Goal: Task Accomplishment & Management: Manage account settings

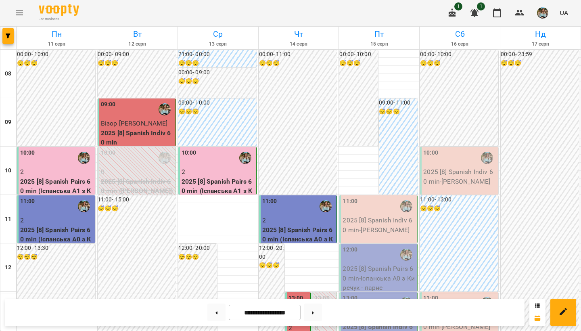
scroll to position [481, 0]
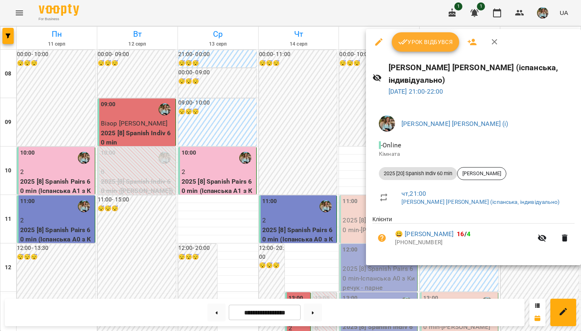
click at [317, 77] on div at bounding box center [290, 165] width 581 height 331
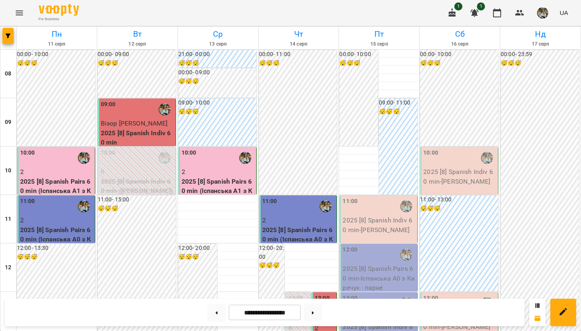
scroll to position [463, 0]
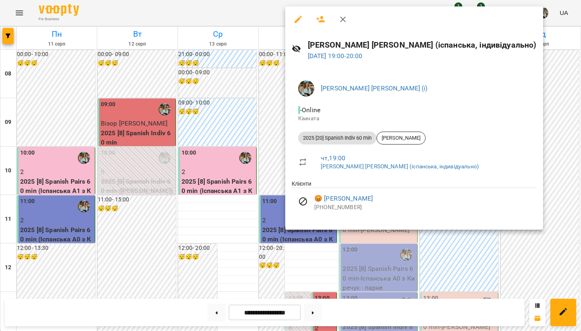
click at [251, 161] on div at bounding box center [290, 165] width 581 height 331
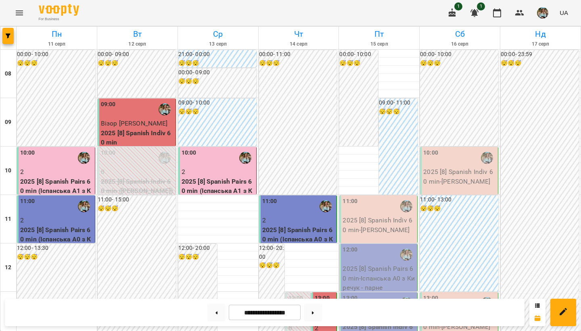
scroll to position [154, 0]
click at [322, 308] on img "Киречук Валерія Володимирівна (і)" at bounding box center [324, 314] width 12 height 12
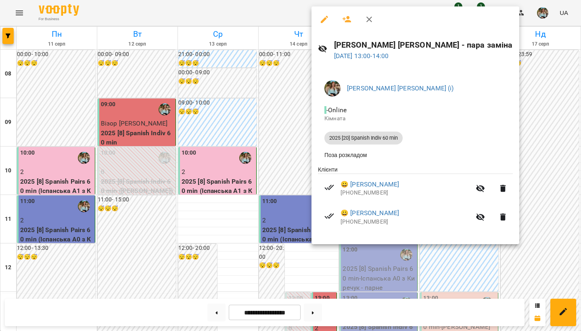
click at [159, 158] on div at bounding box center [290, 165] width 581 height 331
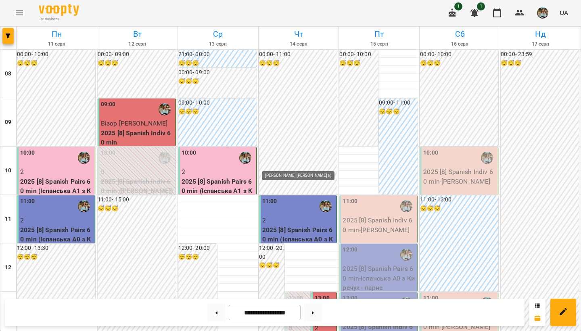
click at [298, 308] on img "Киречук Валерія Володимирівна (і)" at bounding box center [298, 314] width 12 height 12
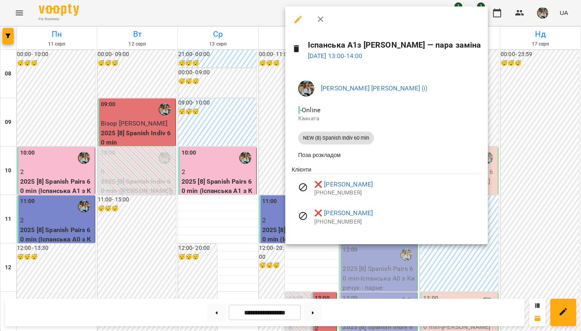
click at [241, 157] on div at bounding box center [290, 165] width 581 height 331
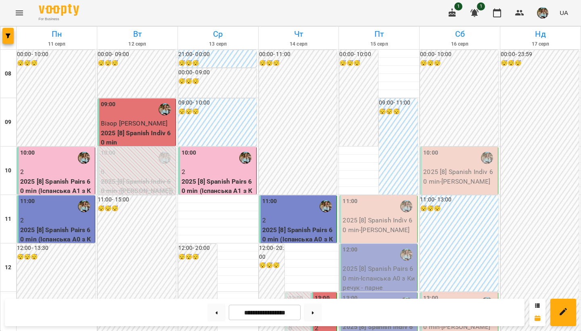
scroll to position [188, 0]
click at [322, 305] on div at bounding box center [324, 314] width 19 height 19
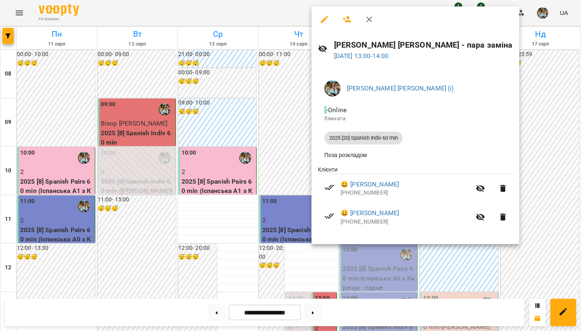
click at [408, 262] on div at bounding box center [290, 165] width 581 height 331
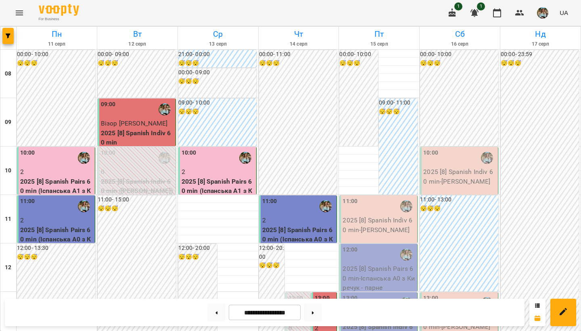
scroll to position [52, 0]
click at [377, 322] on p "2025 [8] Spanish Indiv 60 min" at bounding box center [379, 331] width 73 height 19
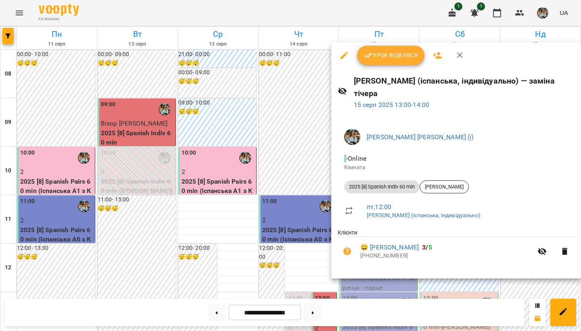
click at [292, 212] on div at bounding box center [290, 165] width 581 height 331
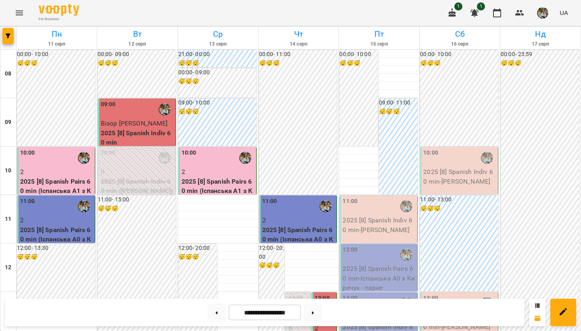
scroll to position [407, 0]
click at [311, 314] on button at bounding box center [313, 312] width 18 height 18
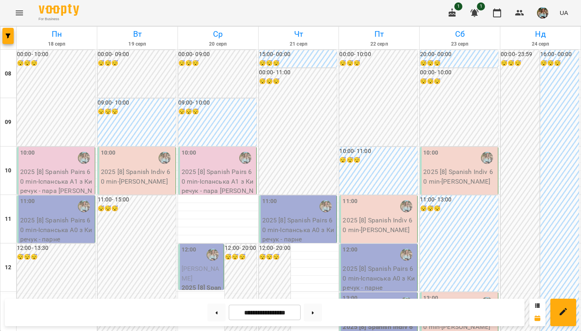
scroll to position [461, 0]
click at [211, 318] on button at bounding box center [216, 312] width 18 height 18
type input "**********"
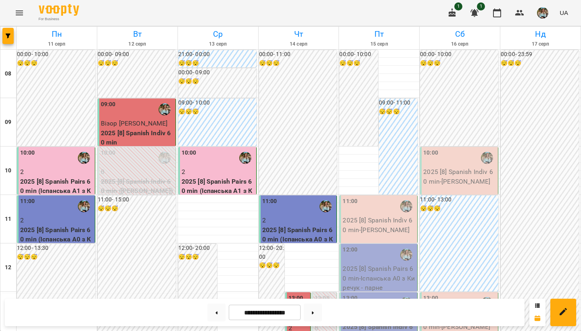
scroll to position [186, 0]
